Goal: Information Seeking & Learning: Check status

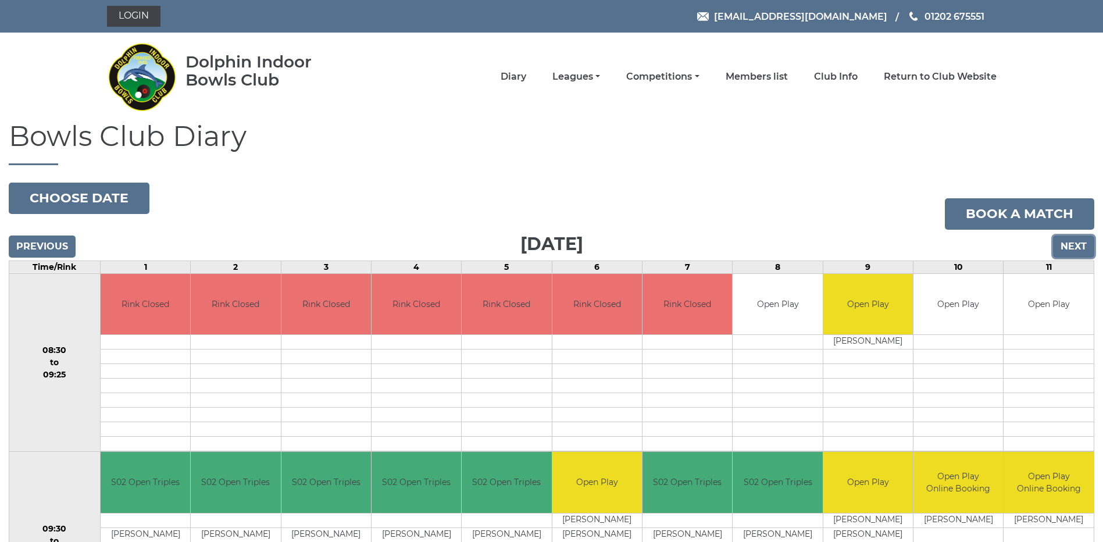
click at [1064, 244] on input "Next" at bounding box center [1073, 246] width 41 height 22
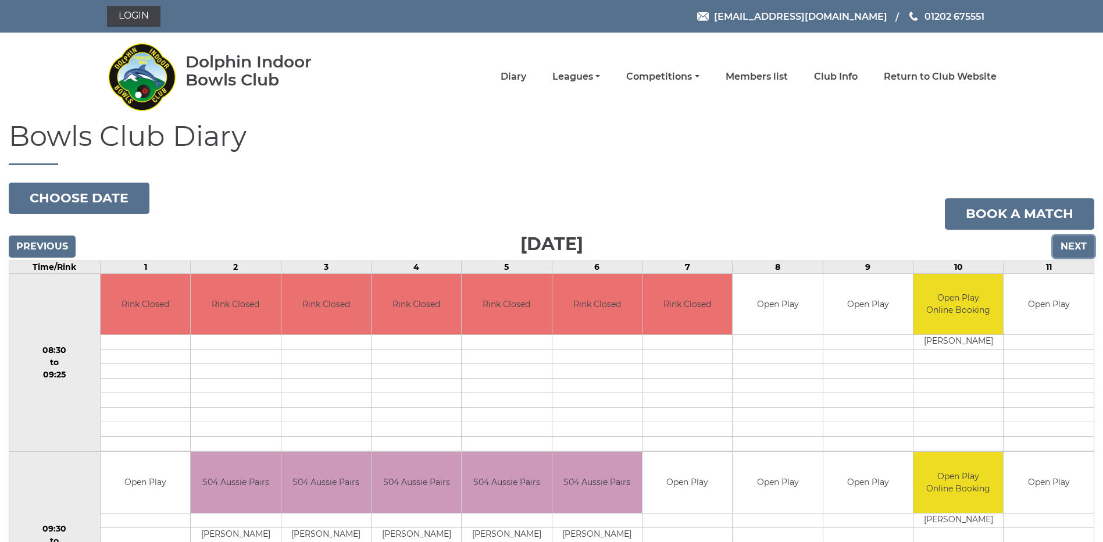
click at [1064, 244] on input "Next" at bounding box center [1073, 246] width 41 height 22
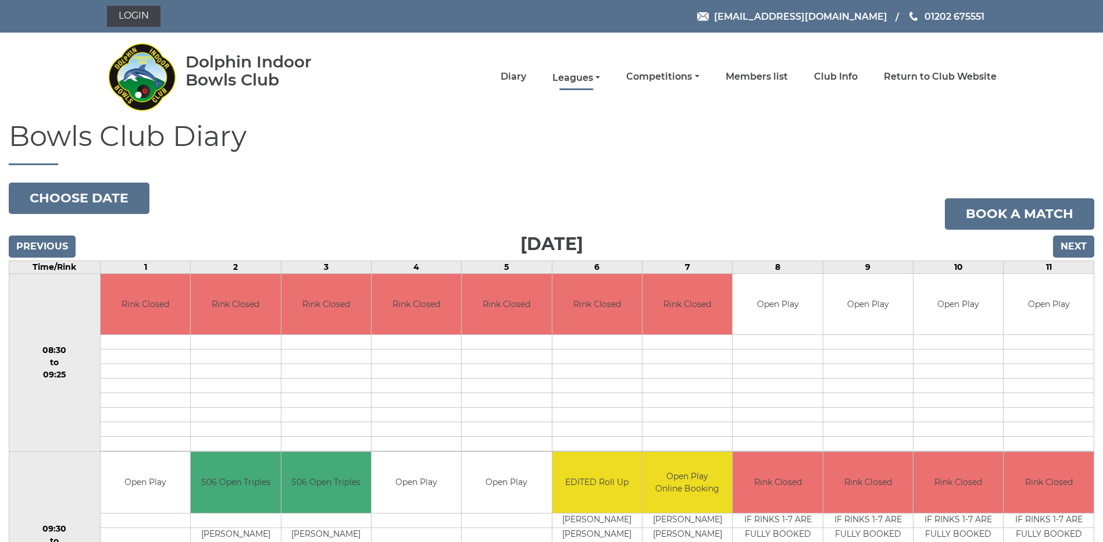
click at [582, 76] on link "Leagues" at bounding box center [576, 77] width 48 height 13
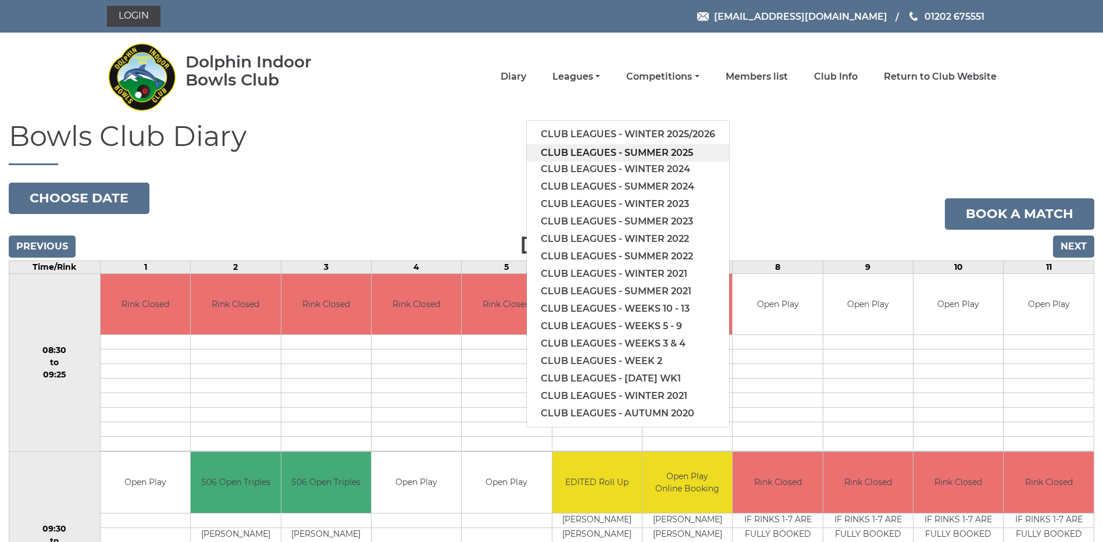
click at [592, 149] on link "Club leagues - Summer 2025" at bounding box center [628, 152] width 202 height 17
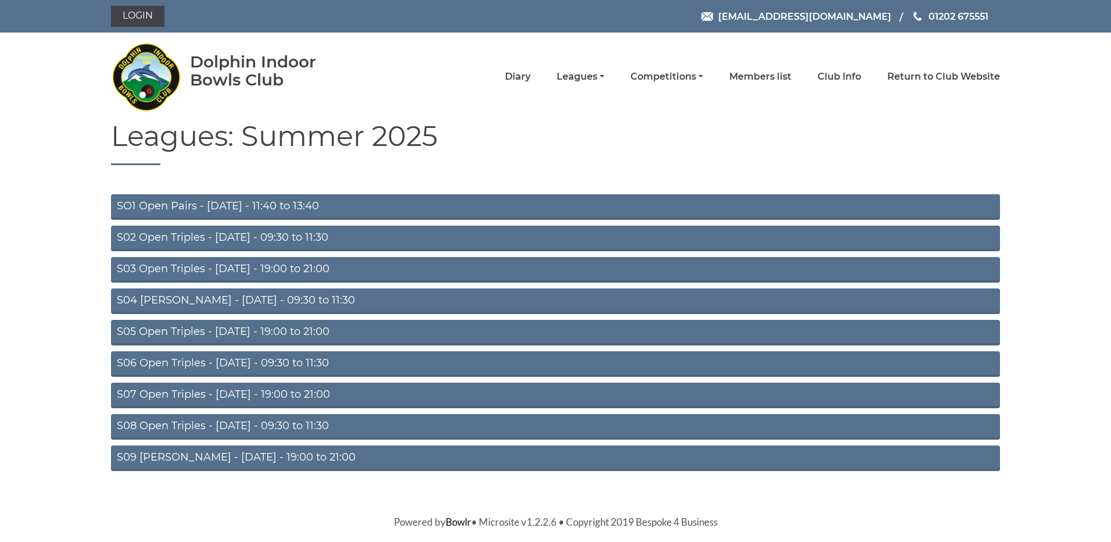
click at [197, 294] on link "S04 [PERSON_NAME] - [DATE] - 09:30 to 11:30" at bounding box center [555, 301] width 889 height 26
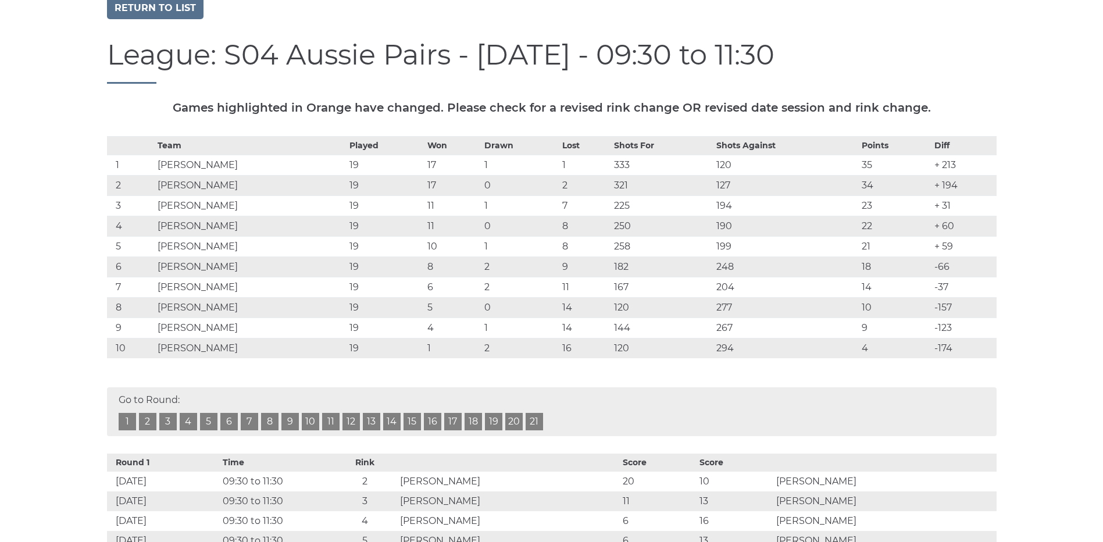
scroll to position [131, 0]
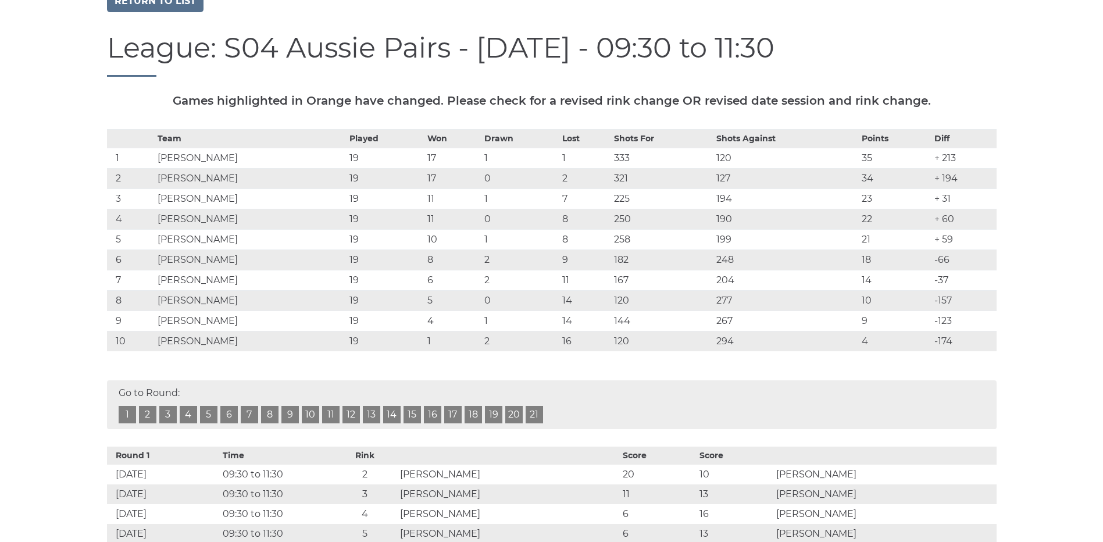
click at [456, 410] on link "17" at bounding box center [452, 414] width 17 height 17
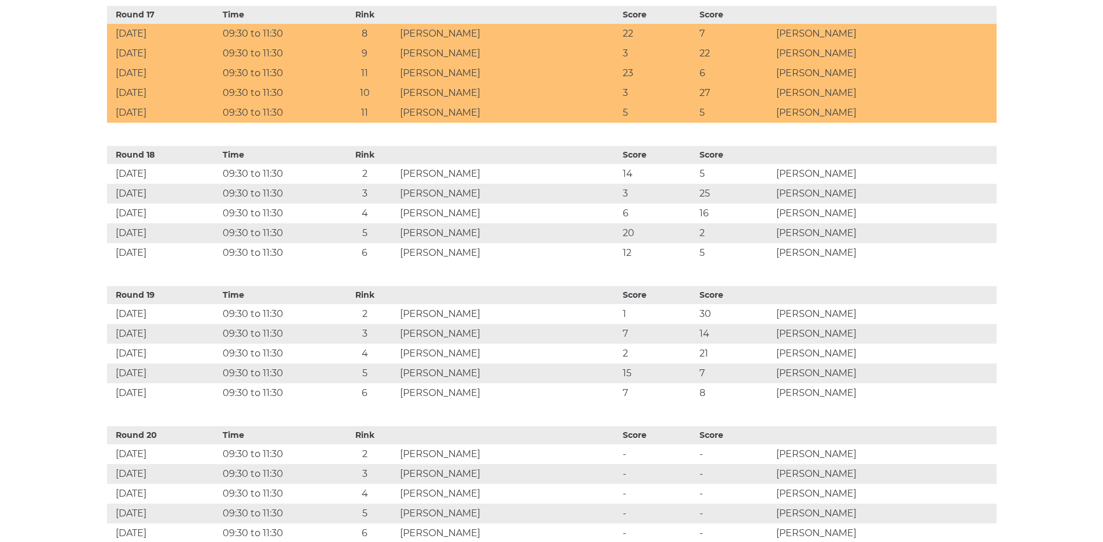
drag, startPoint x: 491, startPoint y: 370, endPoint x: 478, endPoint y: 370, distance: 12.2
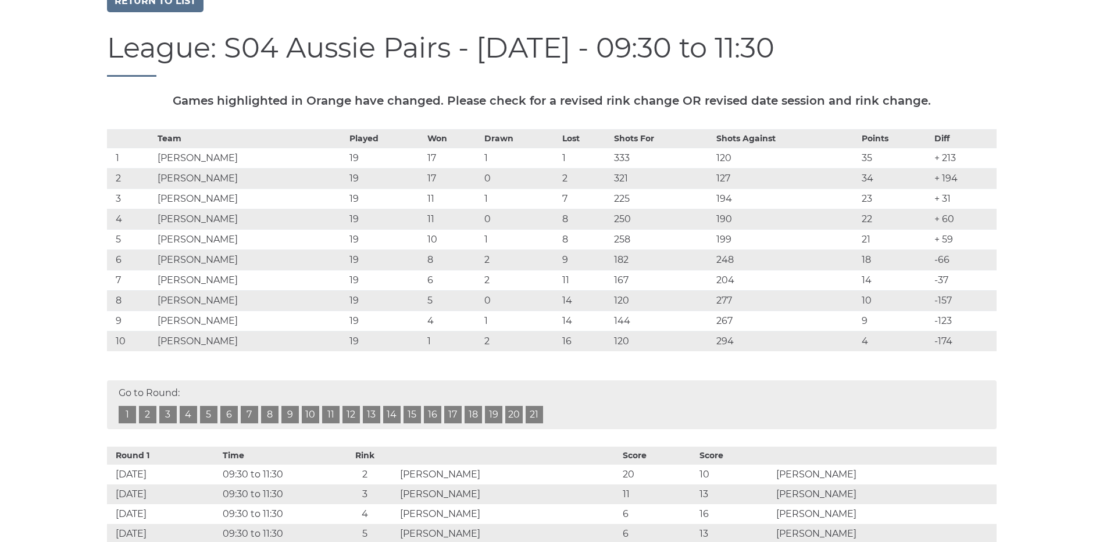
click at [468, 411] on link "18" at bounding box center [472, 414] width 17 height 17
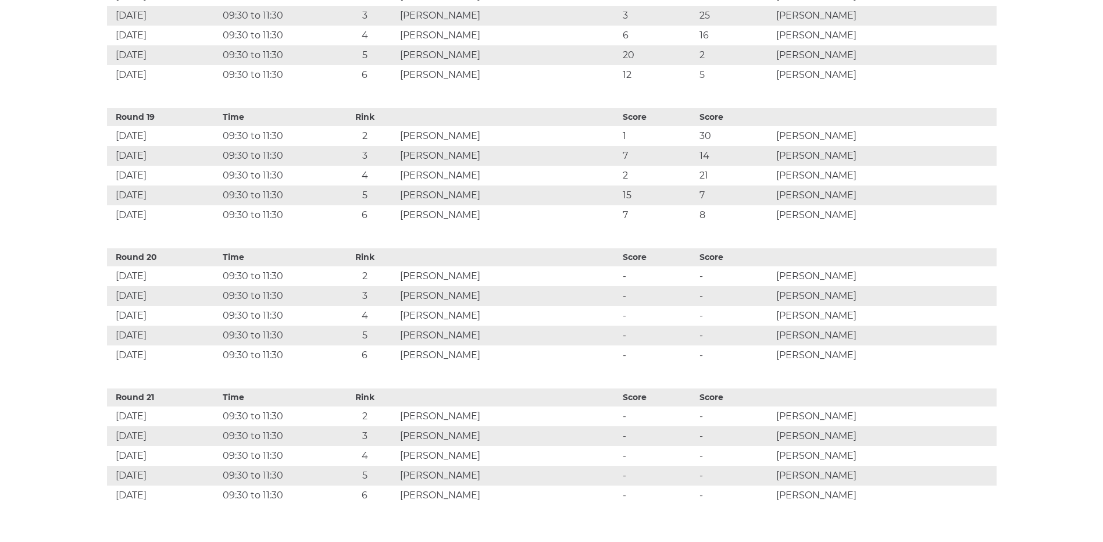
scroll to position [3003, 0]
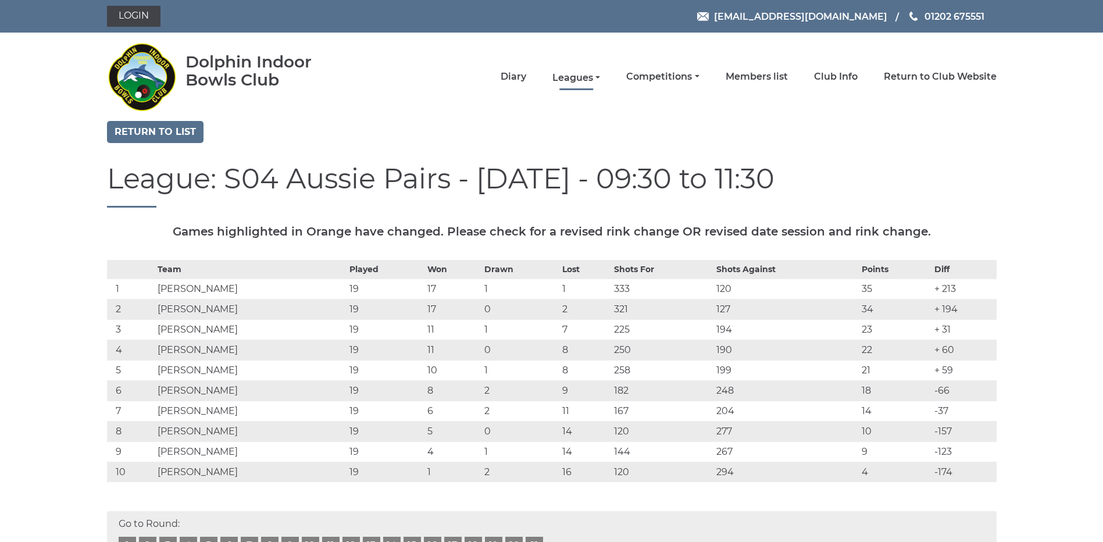
click at [568, 78] on link "Leagues" at bounding box center [576, 77] width 48 height 13
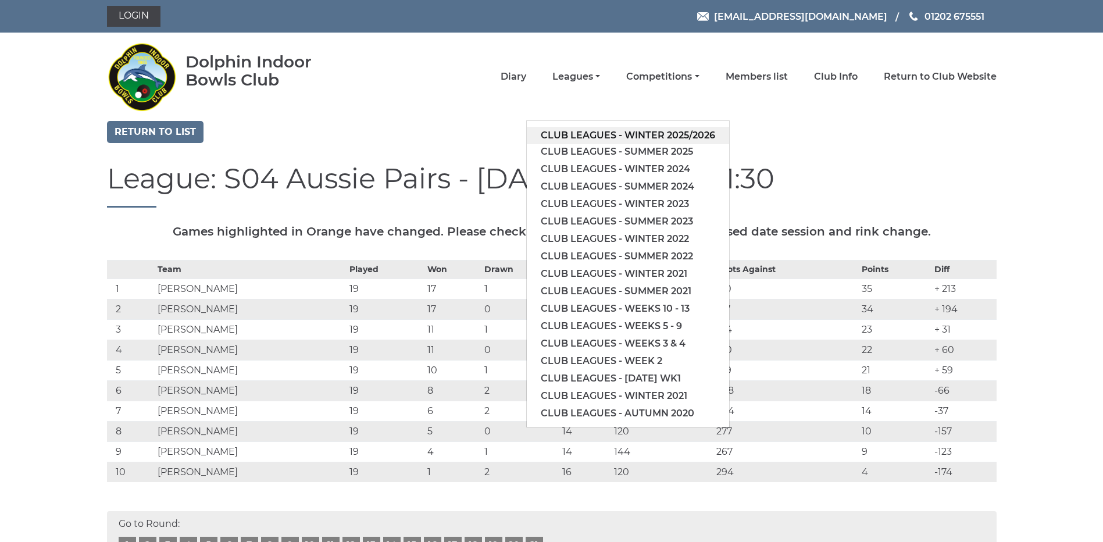
click at [586, 135] on link "Club leagues - Winter 2025/2026" at bounding box center [628, 135] width 202 height 17
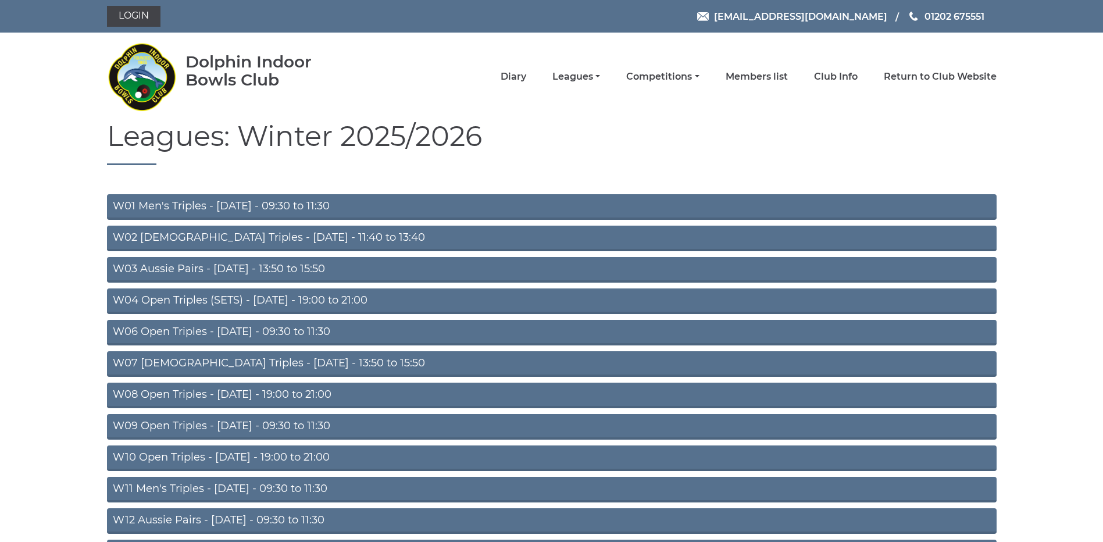
click at [262, 298] on link "W04 Open Triples (SETS) - Monday - 19:00 to 21:00" at bounding box center [551, 301] width 889 height 26
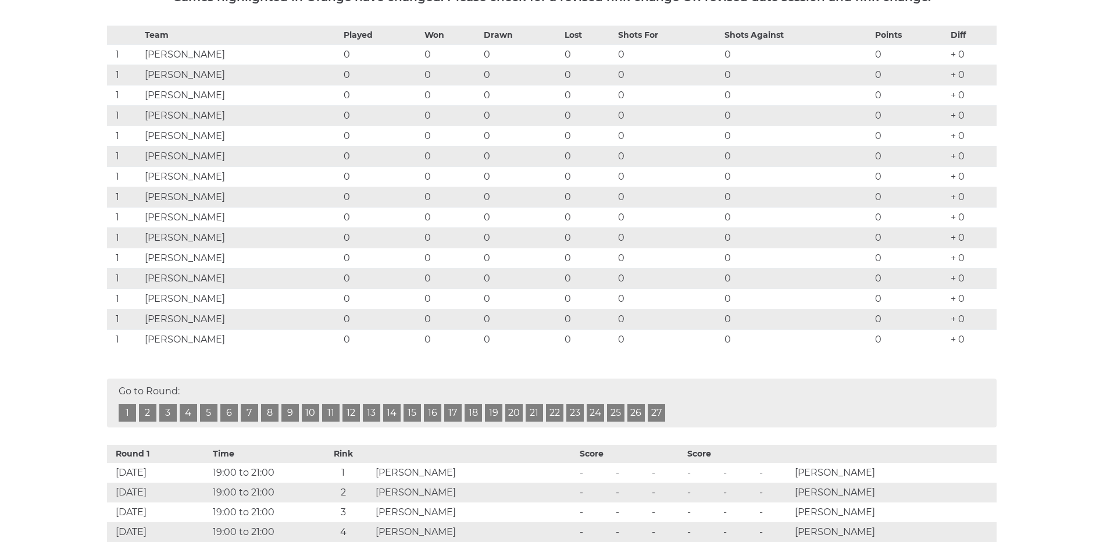
scroll to position [131, 0]
